Goal: Find contact information: Find contact information

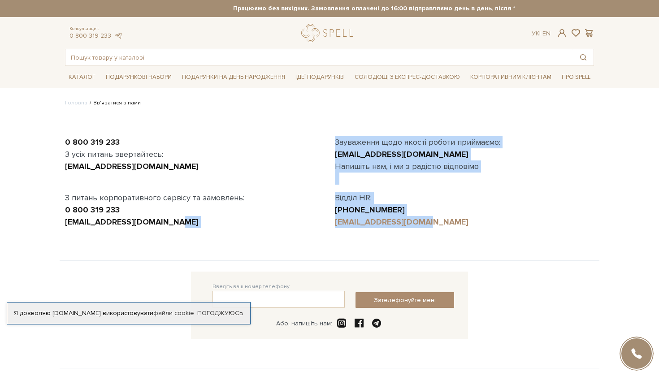
drag, startPoint x: 432, startPoint y: 223, endPoint x: 338, endPoint y: 225, distance: 93.3
click at [338, 225] on div "[EMAIL_ADDRESS][DOMAIN_NAME]" at bounding box center [464, 222] width 259 height 12
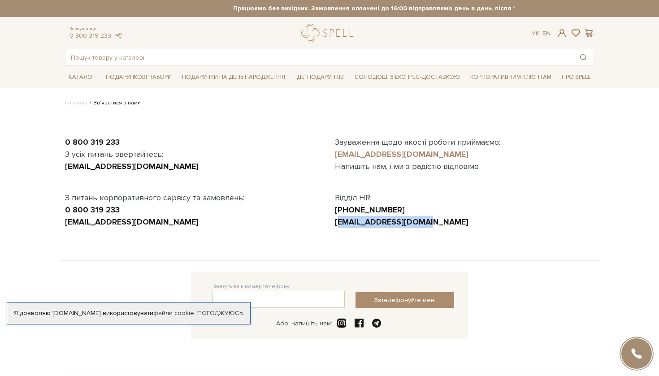
drag, startPoint x: 328, startPoint y: 156, endPoint x: 440, endPoint y: 152, distance: 112.6
click at [440, 152] on div "0 800 319 233 З усіх питань звертайтесь: [EMAIL_ADDRESS][DOMAIN_NAME] З питань …" at bounding box center [330, 188] width 540 height 146
click at [497, 156] on div "[EMAIL_ADDRESS][DOMAIN_NAME]" at bounding box center [464, 154] width 259 height 12
drag, startPoint x: 477, startPoint y: 152, endPoint x: 335, endPoint y: 154, distance: 141.7
click at [335, 154] on div "[EMAIL_ADDRESS][DOMAIN_NAME]" at bounding box center [464, 154] width 259 height 12
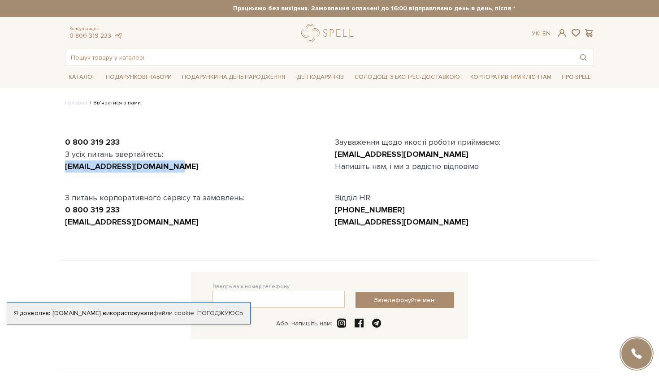
drag, startPoint x: 171, startPoint y: 166, endPoint x: 58, endPoint y: 169, distance: 112.6
click at [58, 169] on body "Подарункові набори SALE Корпоративним клієнтам Доставка і оплата Консультація: …" at bounding box center [329, 248] width 659 height 496
copy link "[EMAIL_ADDRESS][DOMAIN_NAME]"
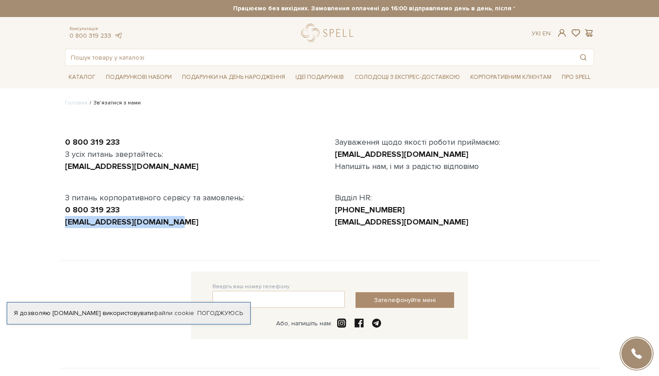
drag, startPoint x: 189, startPoint y: 220, endPoint x: 56, endPoint y: 219, distance: 132.7
click at [56, 219] on body "Подарункові набори SALE Корпоративним клієнтам Доставка і оплата Консультація: …" at bounding box center [329, 248] width 659 height 496
copy link "[EMAIL_ADDRESS][DOMAIN_NAME]"
drag, startPoint x: 464, startPoint y: 155, endPoint x: 333, endPoint y: 156, distance: 131.8
click at [333, 156] on div "Зауваження щодо якості роботи приймаємо: [EMAIL_ADDRESS][DOMAIN_NAME] Напишіть …" at bounding box center [465, 182] width 270 height 92
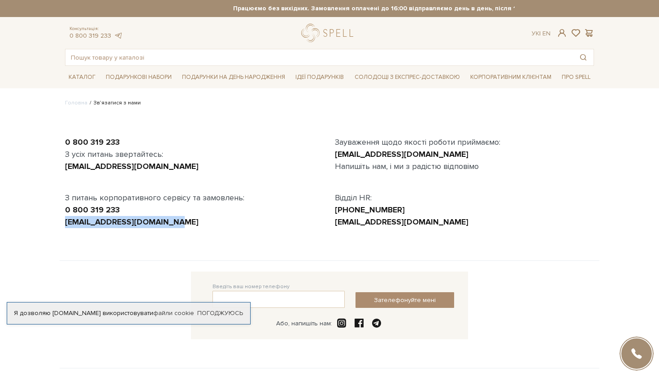
copy link "[EMAIL_ADDRESS][DOMAIN_NAME]"
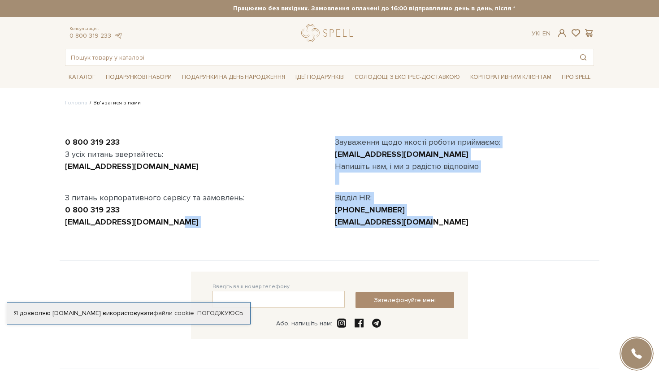
drag, startPoint x: 429, startPoint y: 221, endPoint x: 318, endPoint y: 226, distance: 110.8
click at [318, 226] on div "0 800 319 233 З усіх питань звертайтесь: [EMAIL_ADDRESS][DOMAIN_NAME] З питань …" at bounding box center [330, 188] width 540 height 146
click at [292, 154] on div "0 800 319 233 З усіх питань звертайтесь: [EMAIL_ADDRESS][DOMAIN_NAME] З питань …" at bounding box center [195, 182] width 270 height 92
